Goal: Task Accomplishment & Management: Manage account settings

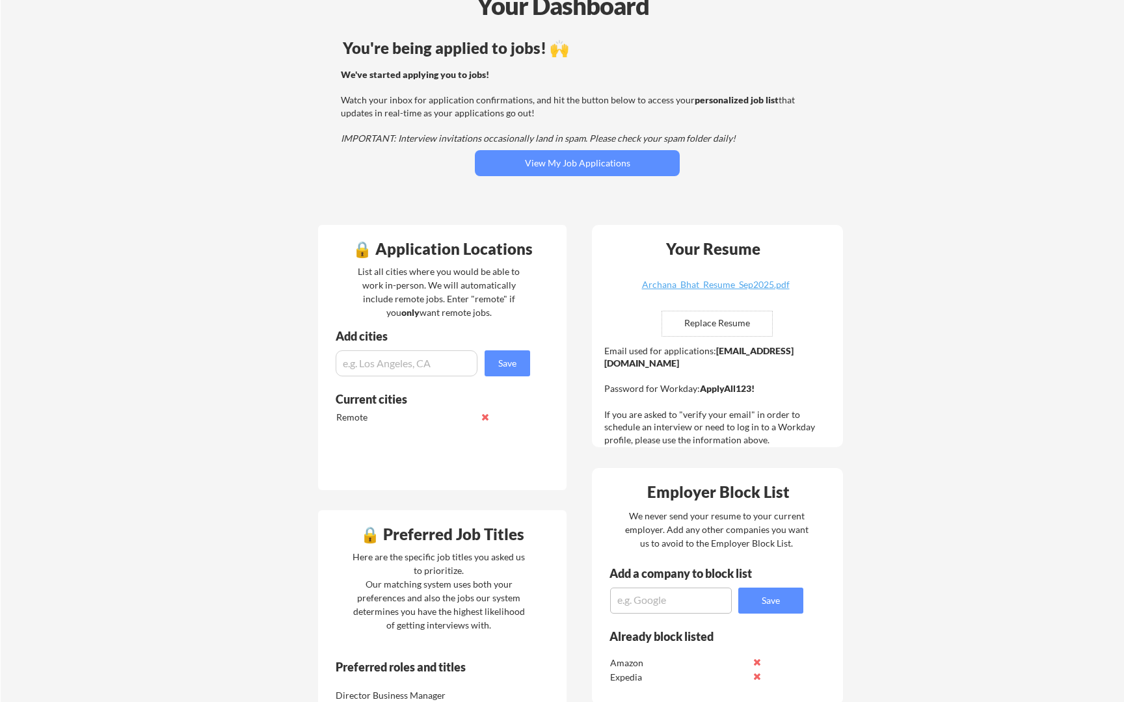
scroll to position [77, 0]
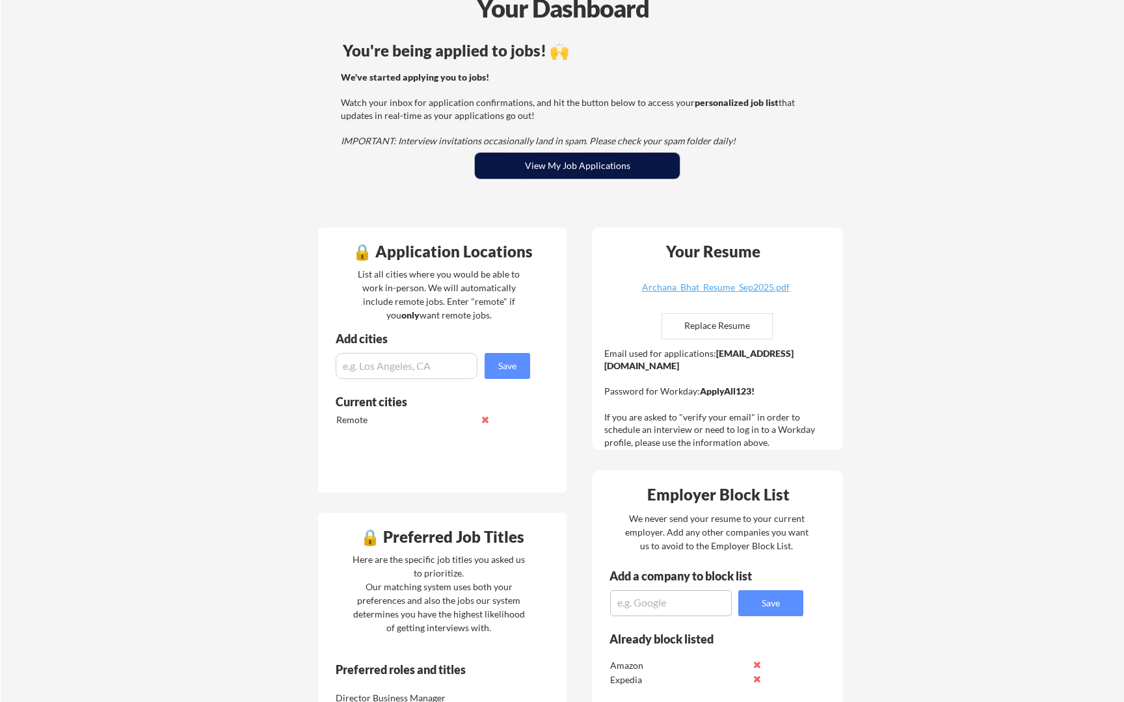
click at [531, 163] on button "View My Job Applications" at bounding box center [577, 166] width 205 height 26
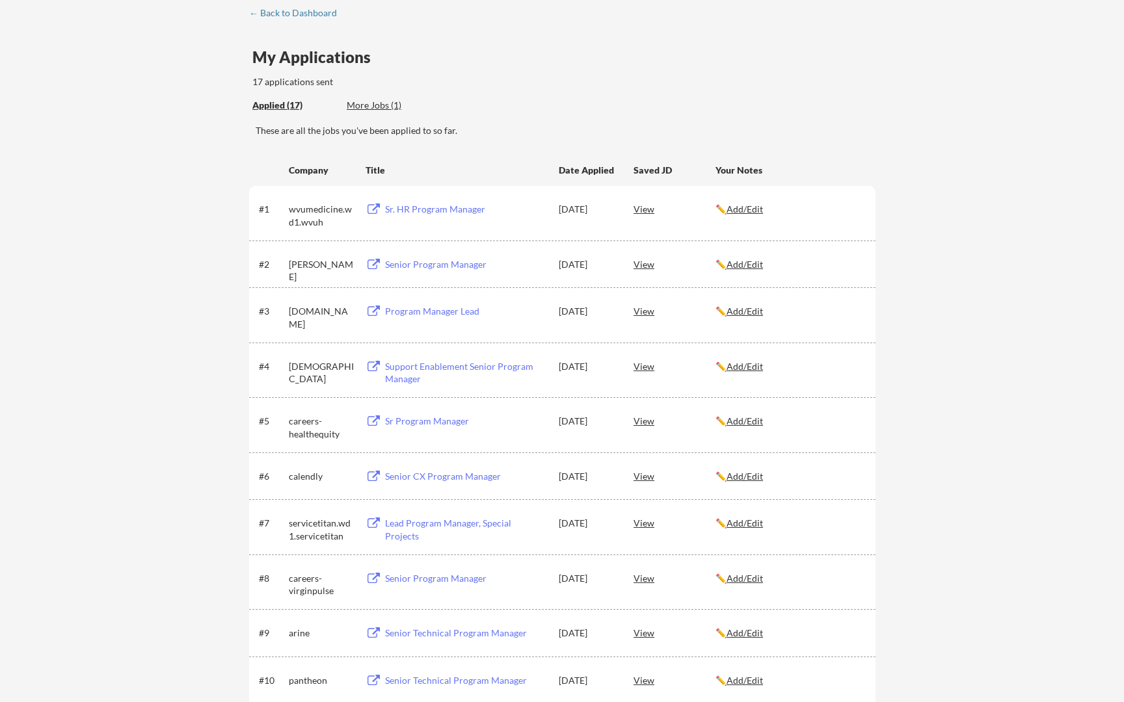
scroll to position [80, 0]
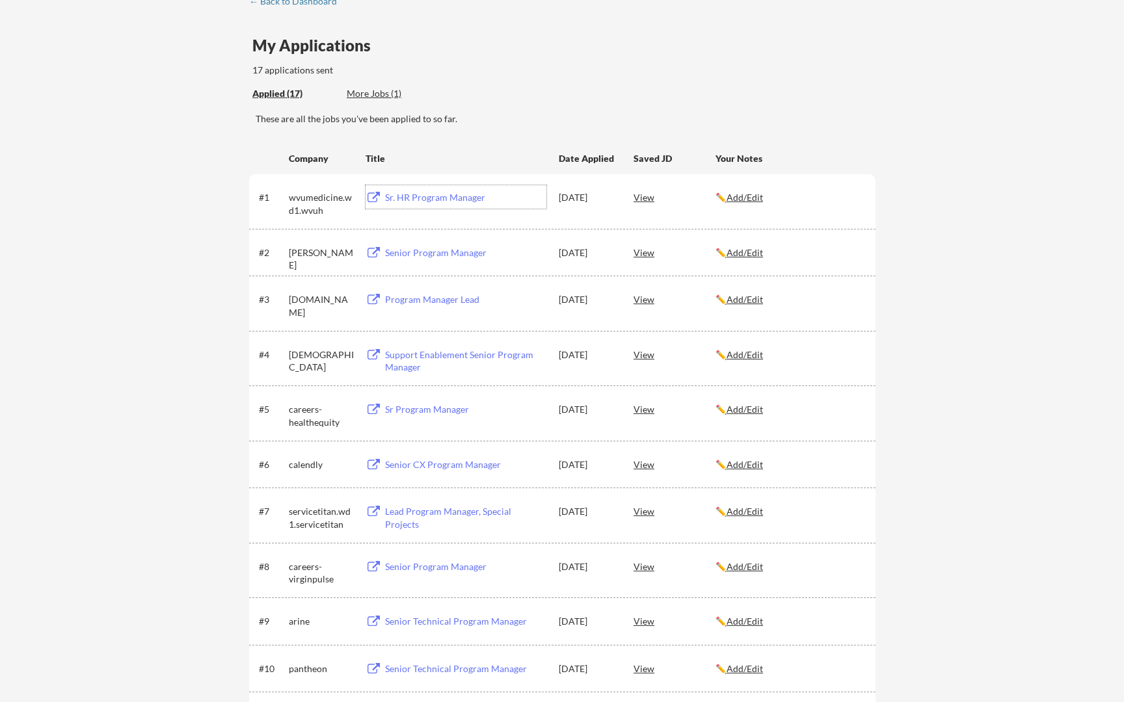
click at [447, 198] on div "Sr. HR Program Manager" at bounding box center [465, 197] width 161 height 13
click at [427, 254] on div "Senior Program Manager" at bounding box center [465, 252] width 161 height 13
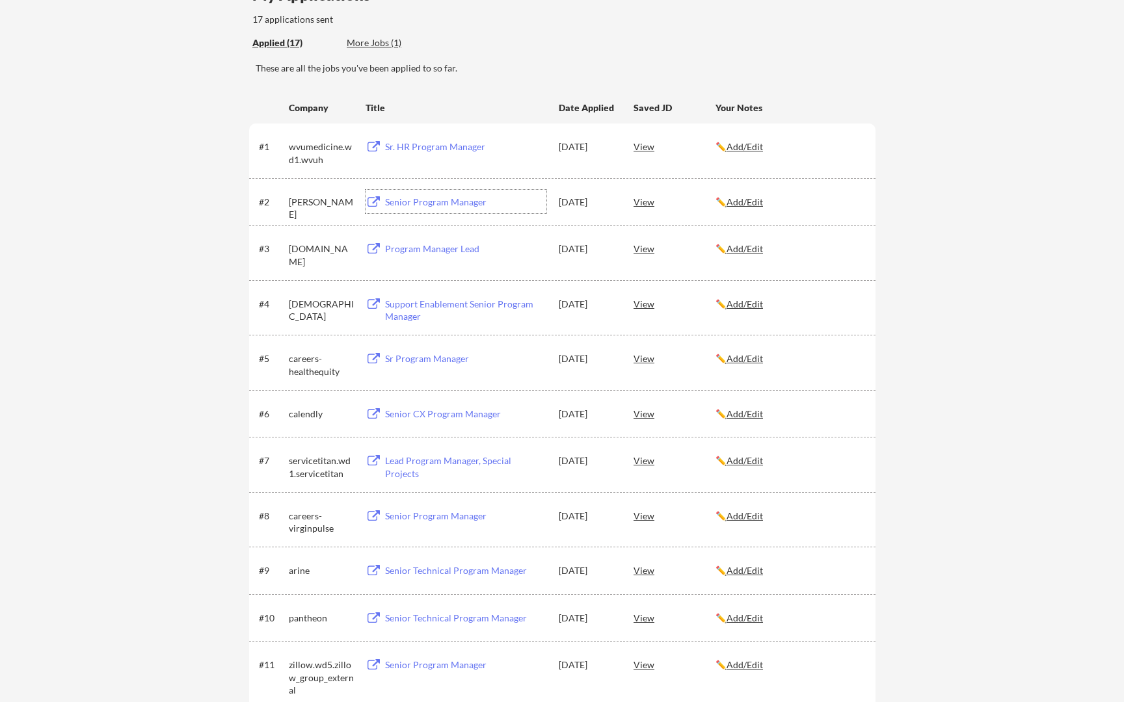
scroll to position [132, 0]
click at [449, 252] on div "Program Manager Lead" at bounding box center [465, 247] width 161 height 13
click at [470, 302] on div "Support Enablement Senior Program Manager" at bounding box center [465, 308] width 161 height 25
click at [435, 360] on div "Sr Program Manager" at bounding box center [465, 357] width 161 height 13
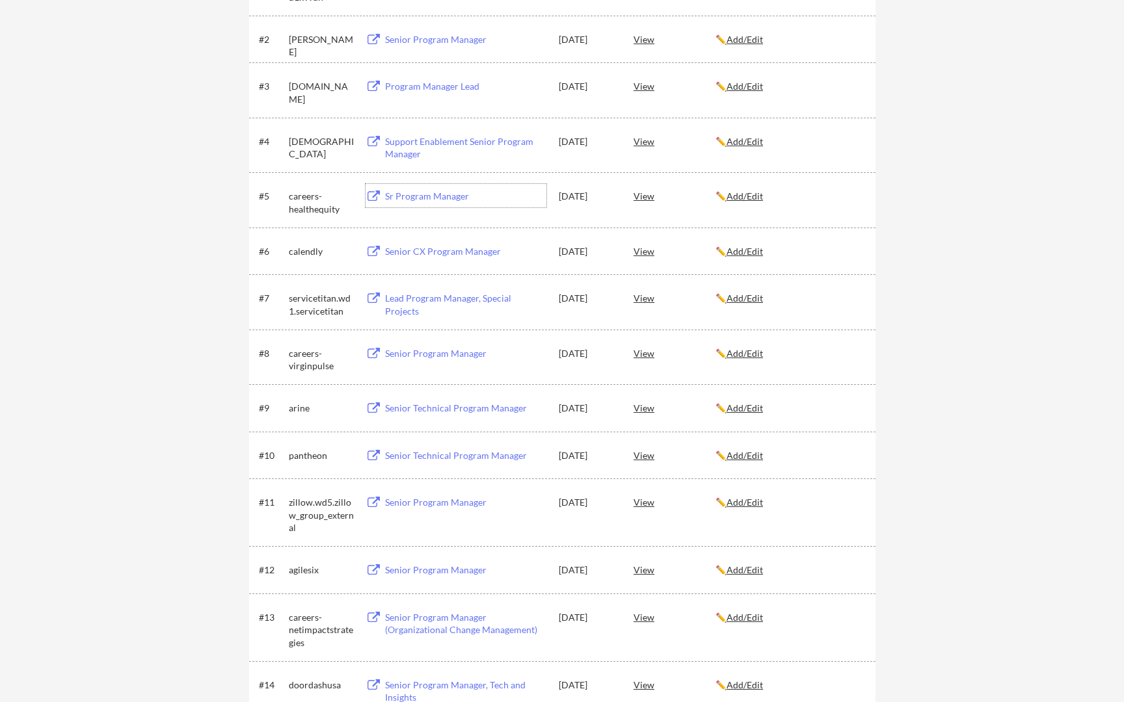
scroll to position [305, 0]
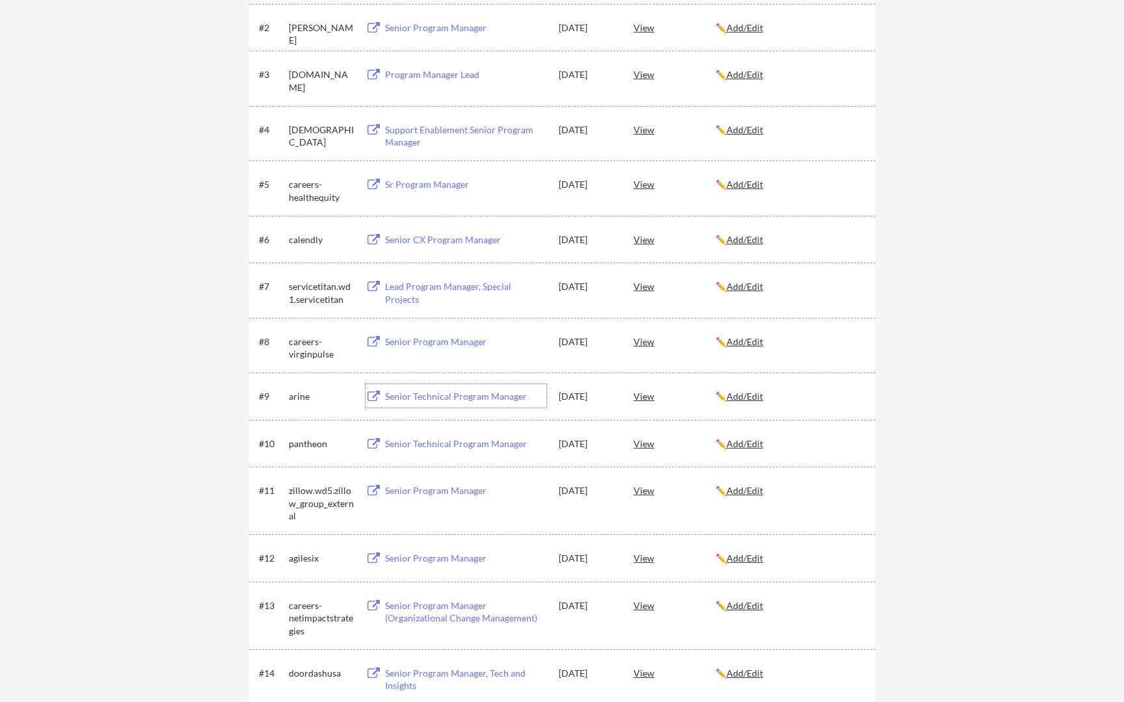
click at [473, 396] on div "Senior Technical Program Manager" at bounding box center [465, 396] width 161 height 13
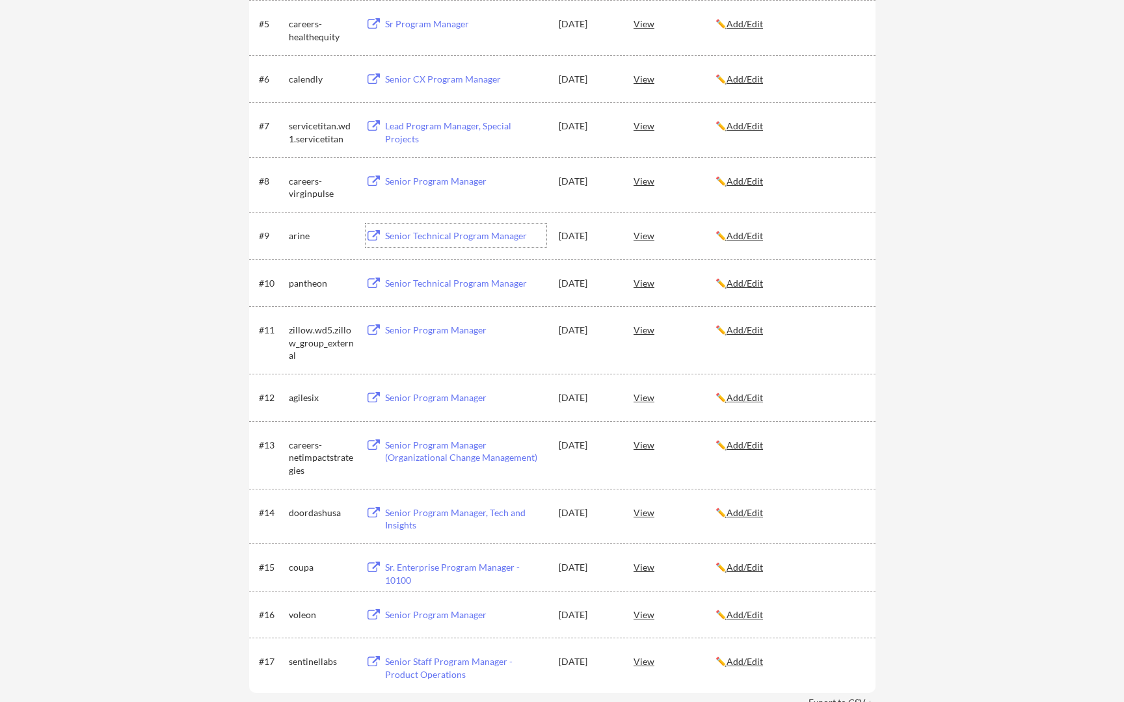
scroll to position [482, 0]
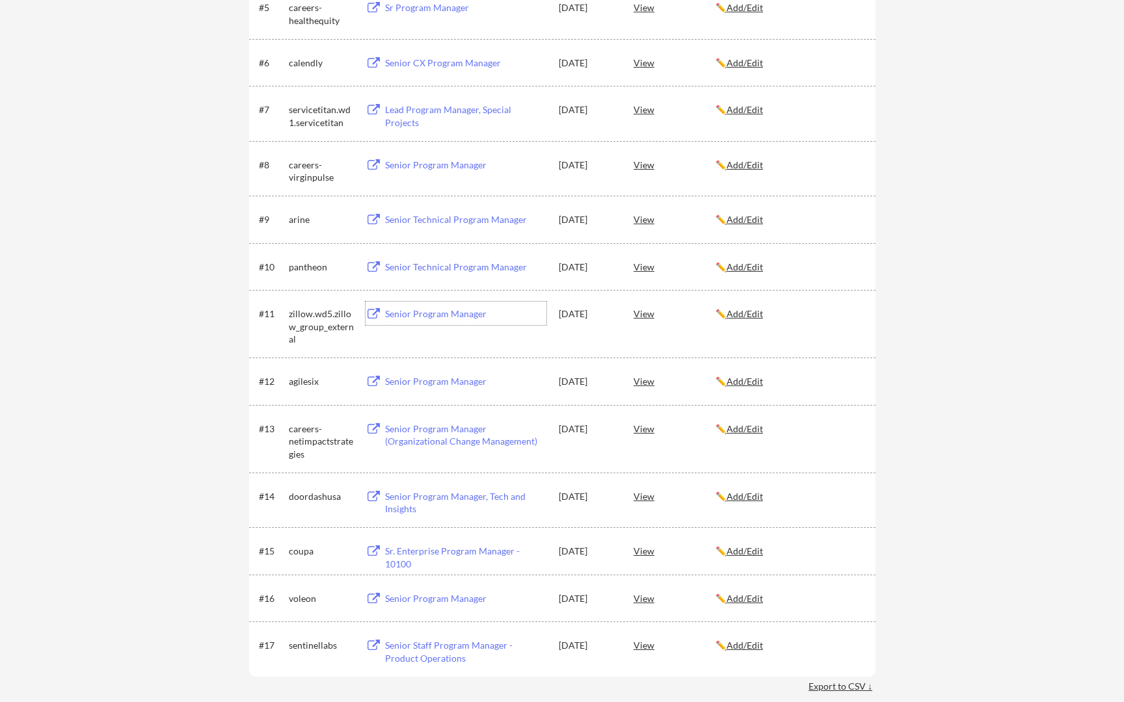
click at [451, 318] on div "Senior Program Manager" at bounding box center [465, 314] width 161 height 13
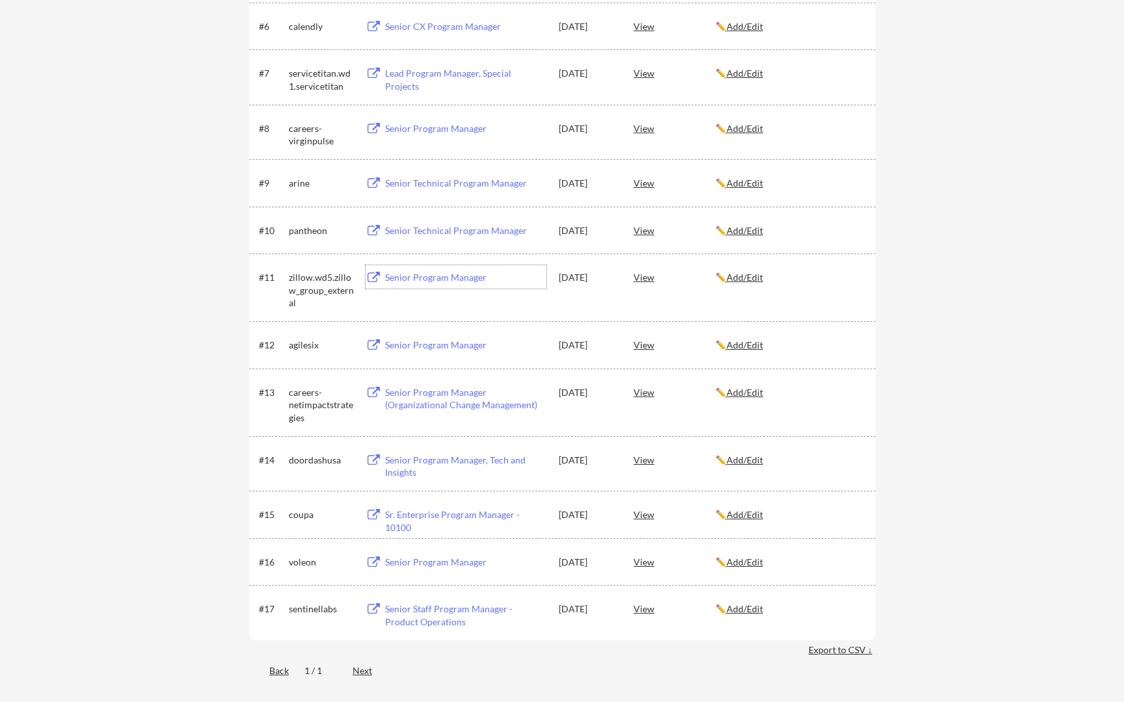
scroll to position [521, 0]
click at [475, 456] on div "Senior Program Manager, Tech and Insights" at bounding box center [465, 463] width 161 height 25
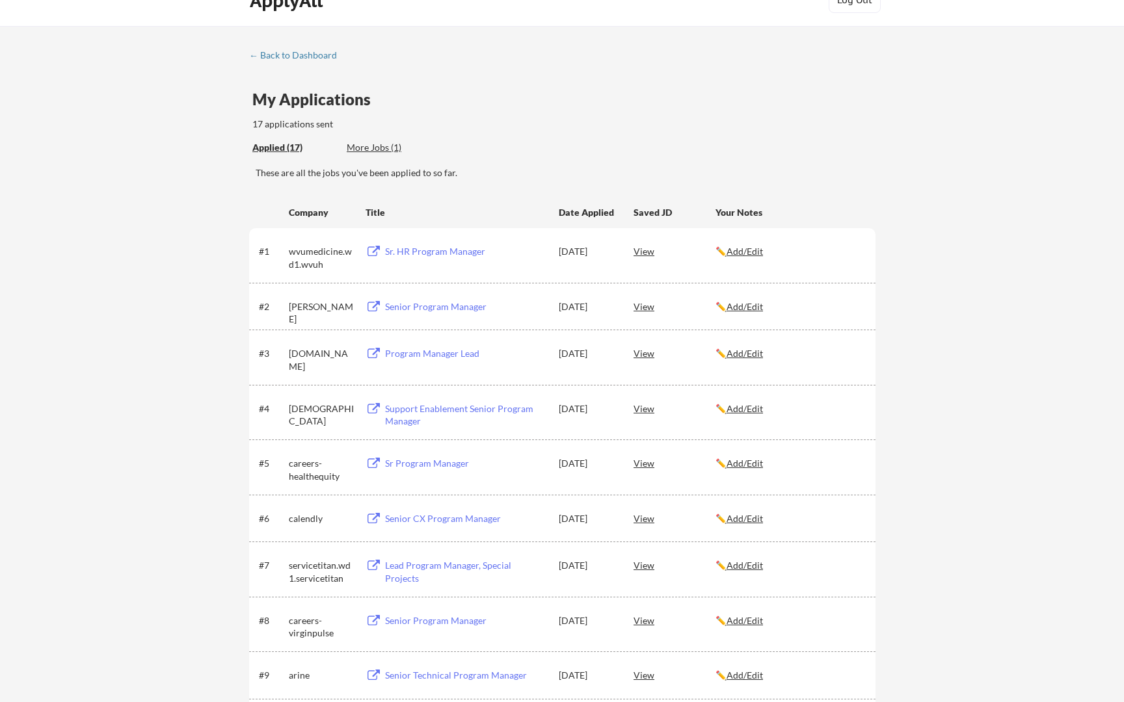
scroll to position [0, 0]
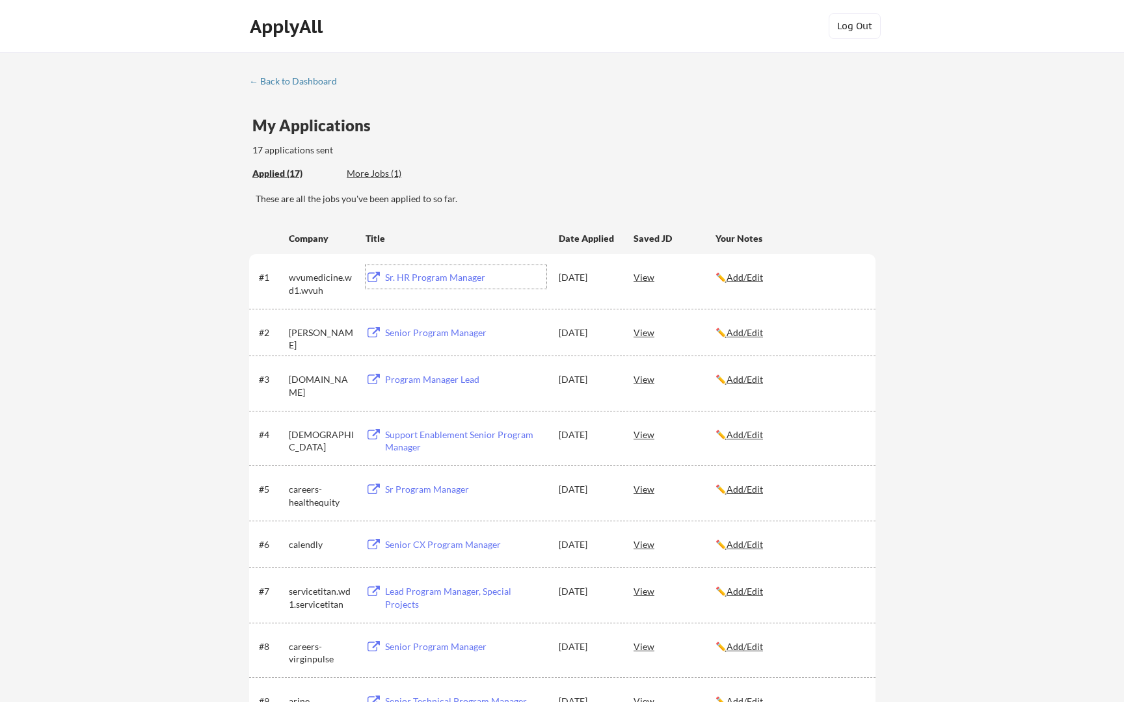
click at [430, 282] on div "Sr. HR Program Manager" at bounding box center [465, 277] width 161 height 13
